Goal: Transaction & Acquisition: Purchase product/service

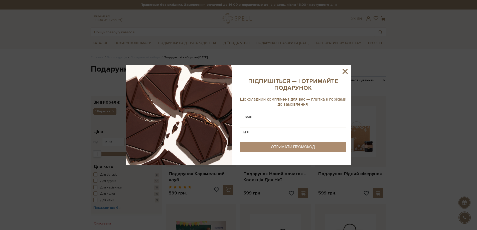
type input "[EMAIL_ADDRESS][DOMAIN_NAME]"
click at [260, 116] on input "text" at bounding box center [293, 117] width 106 height 10
click at [342, 73] on icon at bounding box center [345, 71] width 9 height 9
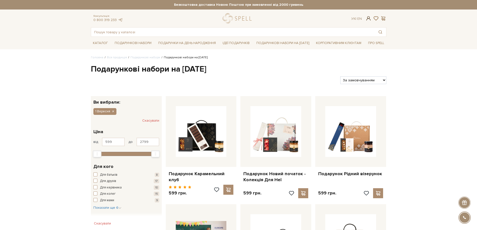
click at [368, 19] on span at bounding box center [368, 18] width 6 height 5
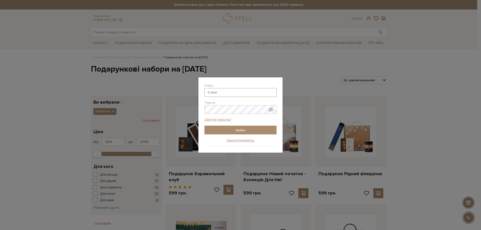
click at [216, 90] on input "E-Mail" at bounding box center [240, 92] width 72 height 9
type input "[EMAIL_ADDRESS][DOMAIN_NAME]"
click at [229, 130] on input "Увійти" at bounding box center [240, 130] width 72 height 9
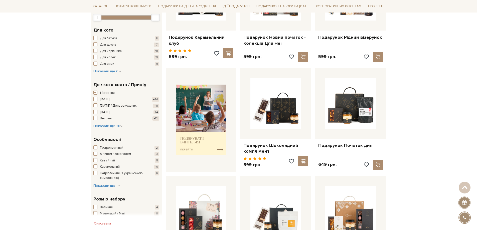
scroll to position [125, 0]
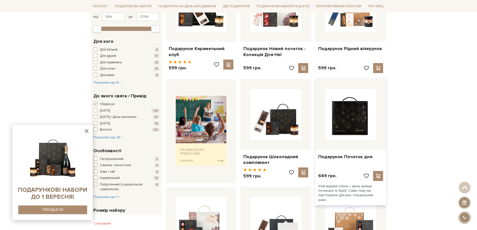
click at [347, 112] on img at bounding box center [350, 114] width 51 height 51
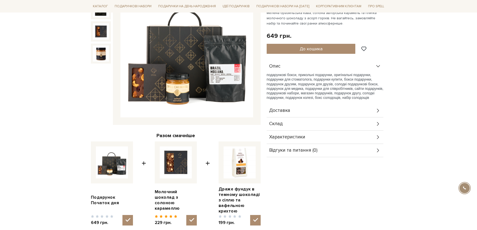
scroll to position [100, 0]
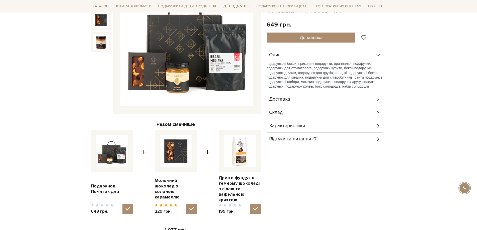
click at [288, 112] on div "Склад" at bounding box center [325, 112] width 117 height 13
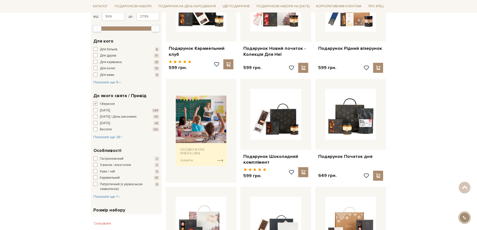
scroll to position [125, 0]
click at [218, 156] on img at bounding box center [201, 131] width 51 height 70
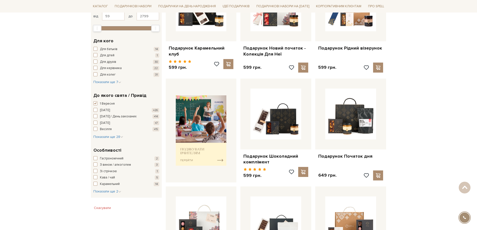
scroll to position [125, 0]
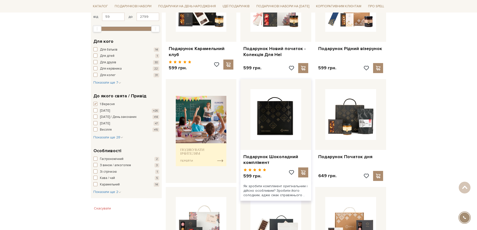
click at [269, 109] on img at bounding box center [275, 114] width 51 height 51
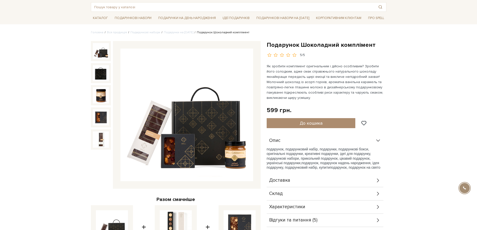
scroll to position [100, 0]
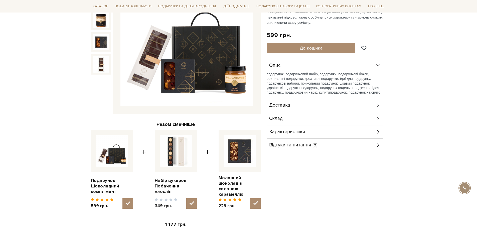
click at [287, 145] on span "Відгуки та питання (5)" at bounding box center [293, 145] width 48 height 5
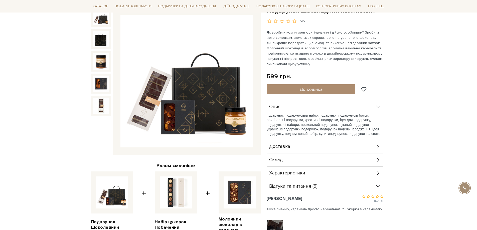
scroll to position [50, 0]
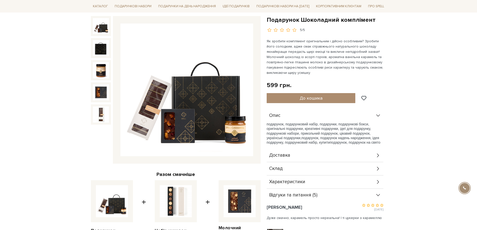
click at [313, 168] on div "Склад" at bounding box center [325, 168] width 117 height 13
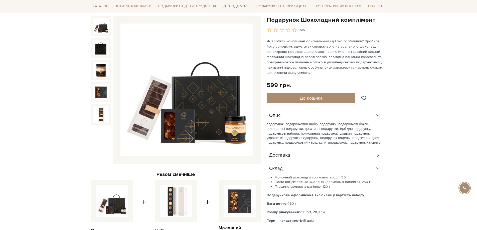
scroll to position [0, 0]
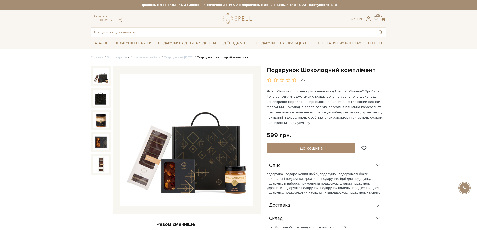
click at [375, 18] on span at bounding box center [376, 18] width 6 height 5
